Goal: Task Accomplishment & Management: Manage account settings

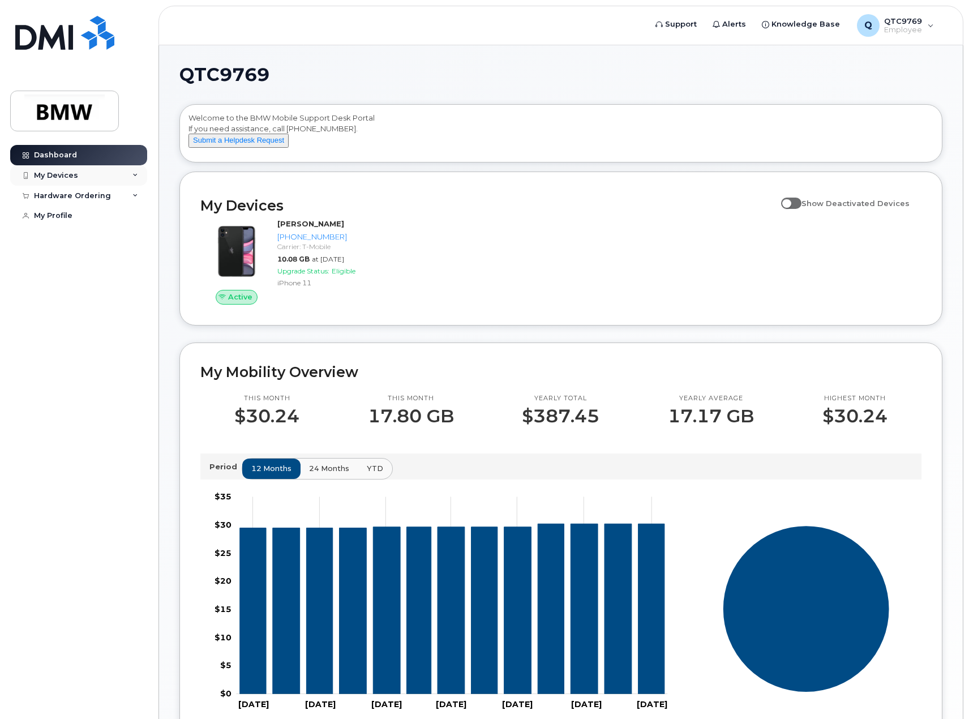
click at [57, 177] on div "My Devices" at bounding box center [56, 175] width 44 height 9
click at [92, 224] on div "([PERSON_NAME])" at bounding box center [103, 228] width 69 height 10
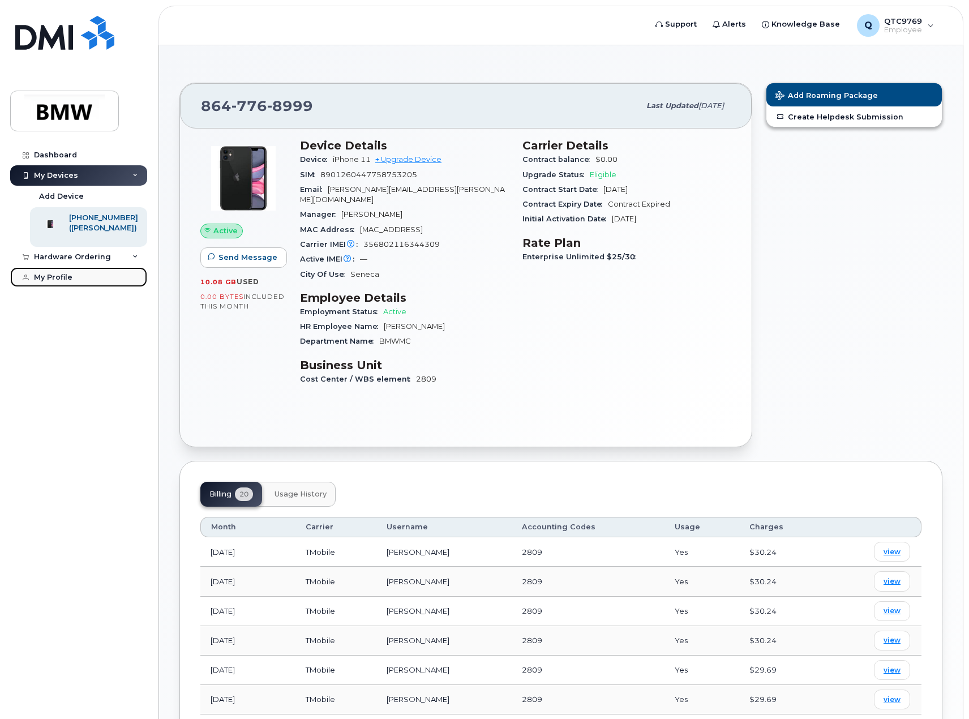
click at [59, 282] on div "My Profile" at bounding box center [53, 277] width 39 height 9
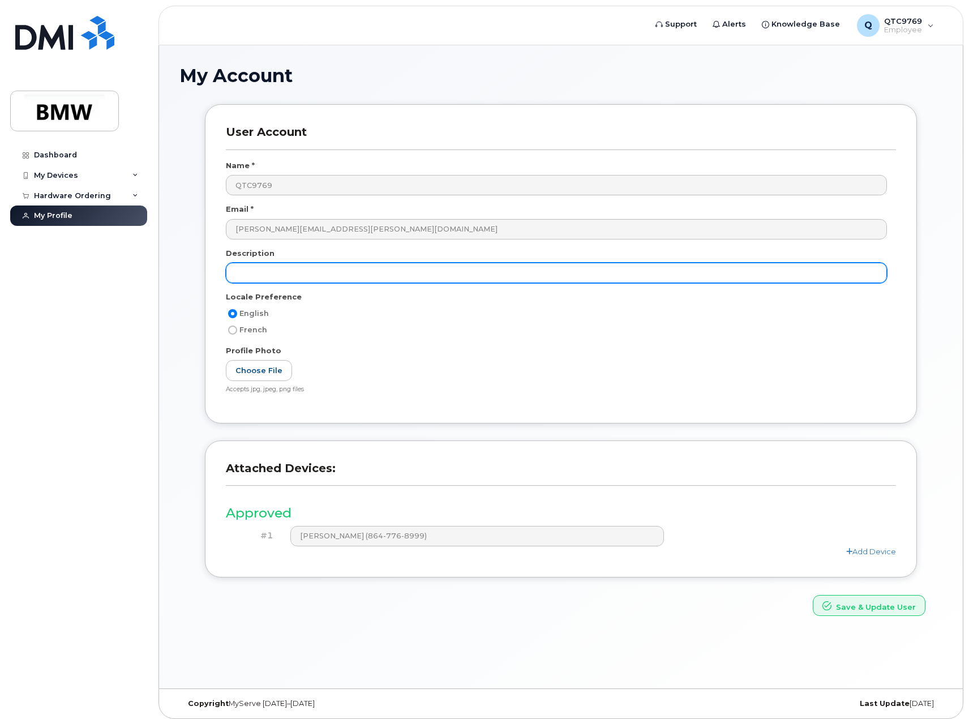
click at [283, 270] on input "text" at bounding box center [556, 273] width 661 height 20
type input "R"
type input "RW PSL"
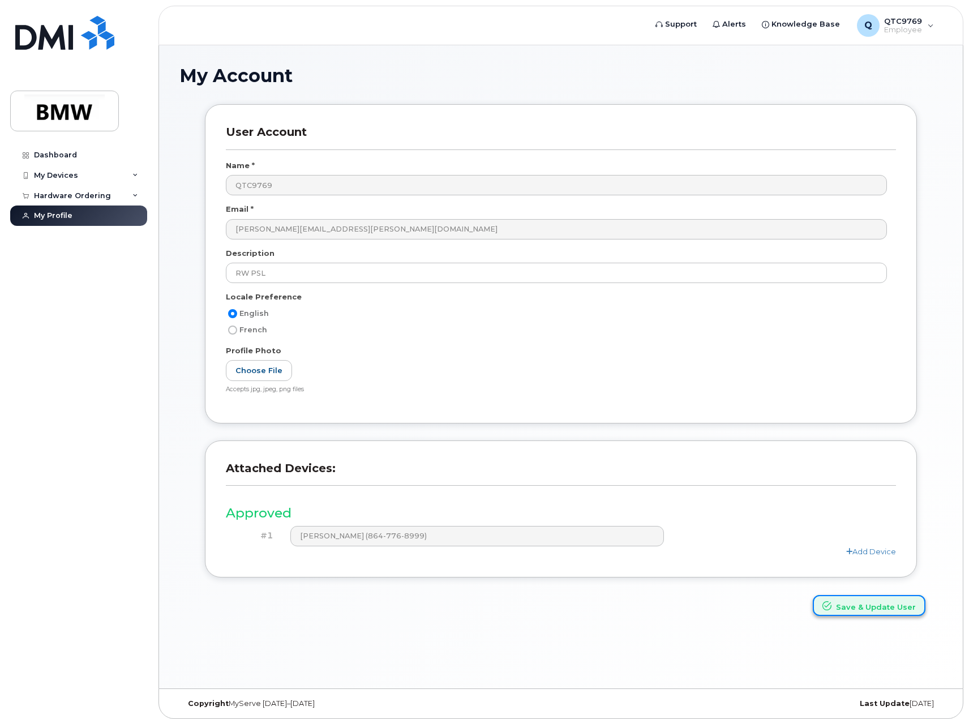
click at [872, 609] on button "Save & Update User" at bounding box center [869, 605] width 113 height 21
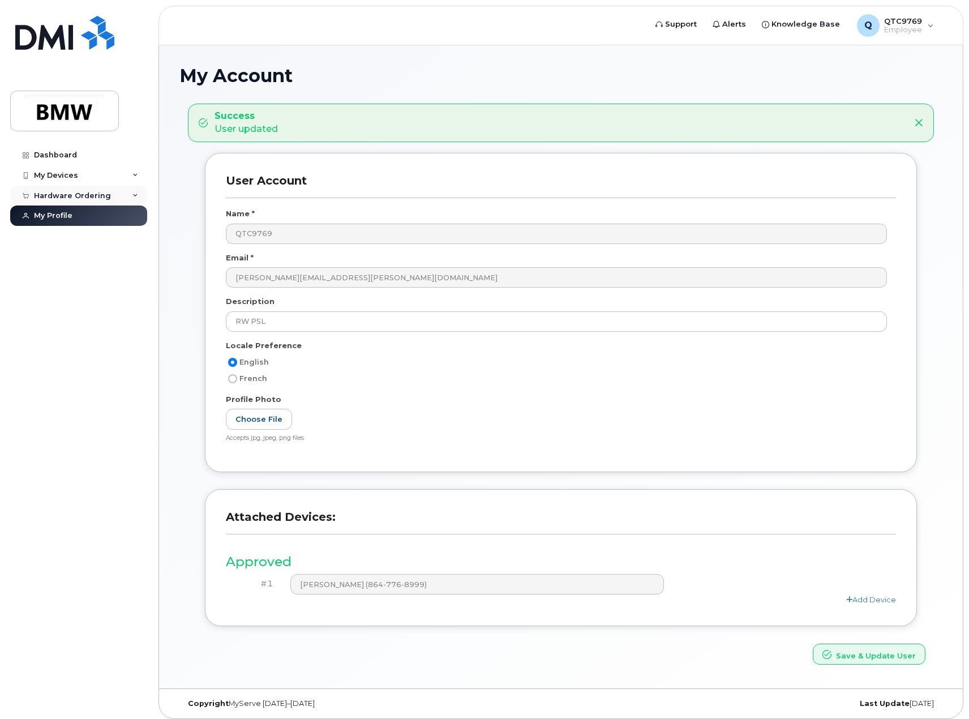
click at [67, 198] on div "Hardware Ordering" at bounding box center [72, 195] width 77 height 9
click at [64, 193] on div "Hardware Ordering" at bounding box center [72, 195] width 77 height 9
click at [59, 152] on div "Dashboard" at bounding box center [55, 155] width 43 height 9
